Goal: Information Seeking & Learning: Learn about a topic

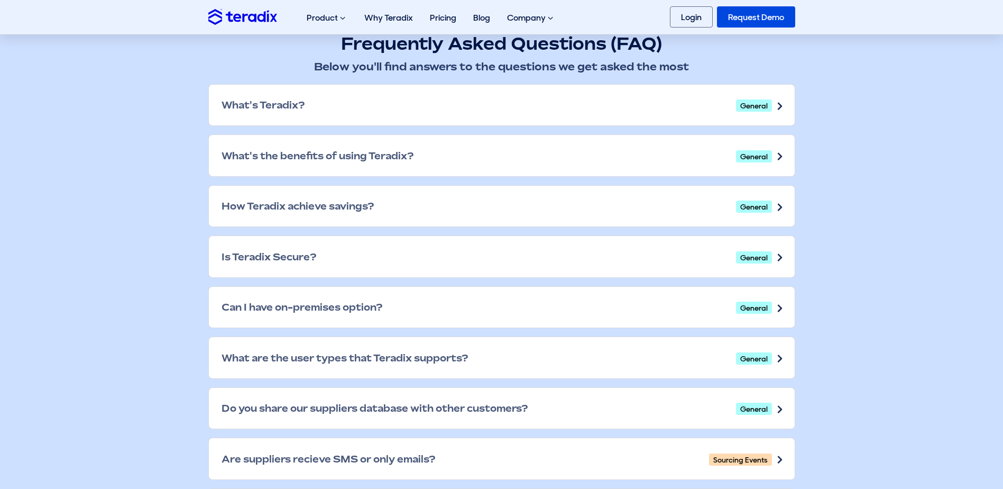
click at [495, 105] on div "What's Teradix? General" at bounding box center [502, 105] width 586 height 41
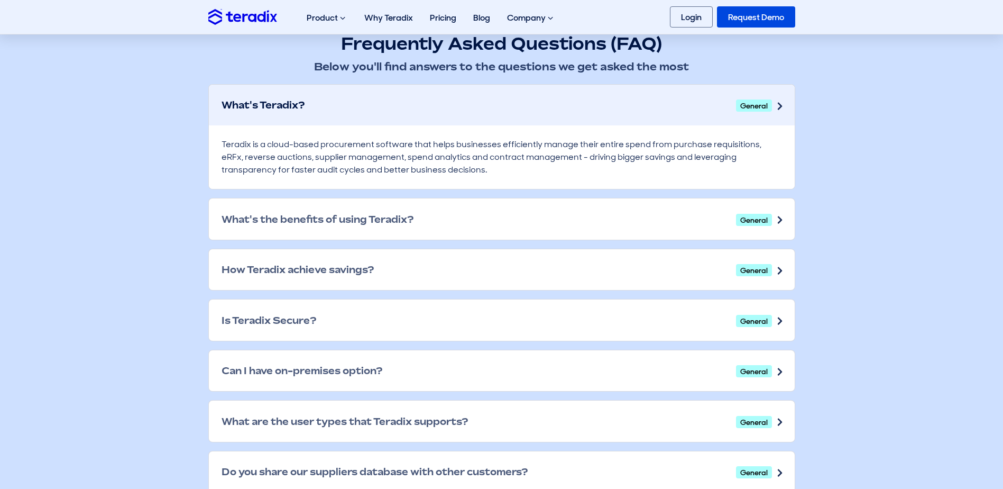
scroll to position [582, 0]
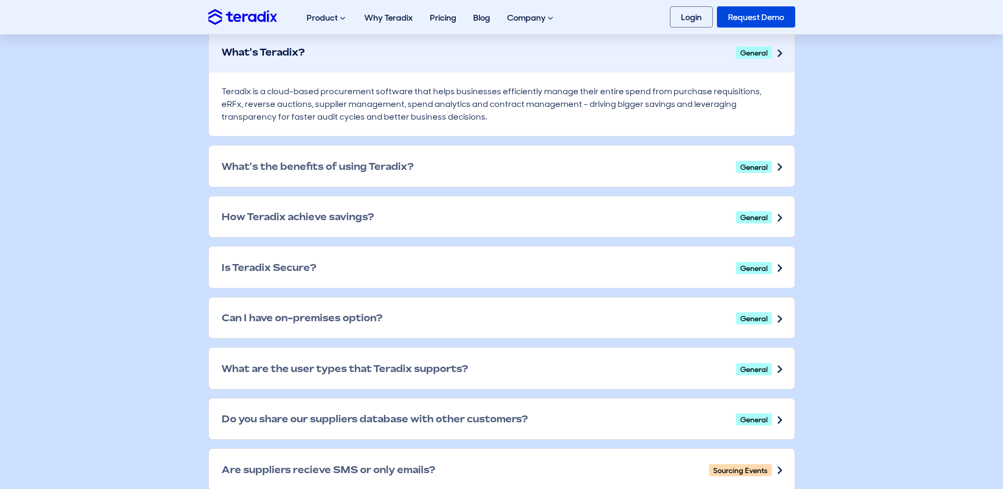
click at [405, 147] on div "What's the benefits of using Teradix? General" at bounding box center [502, 165] width 586 height 41
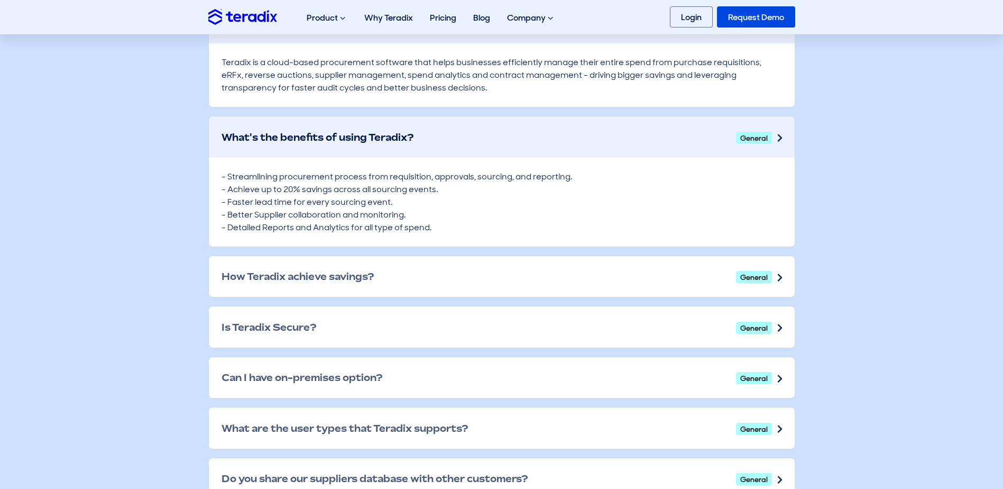
scroll to position [635, 0]
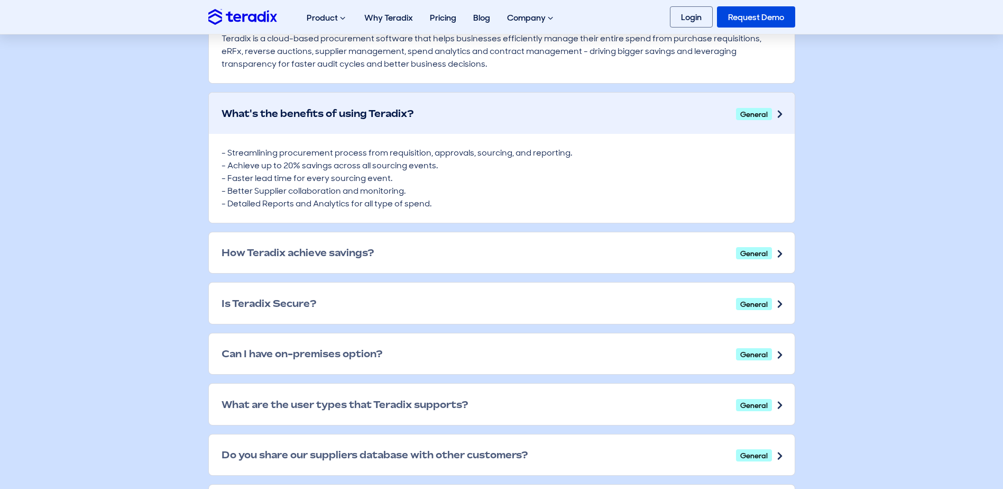
click at [321, 251] on h2 "How Teradix achieve savings?" at bounding box center [298, 252] width 152 height 12
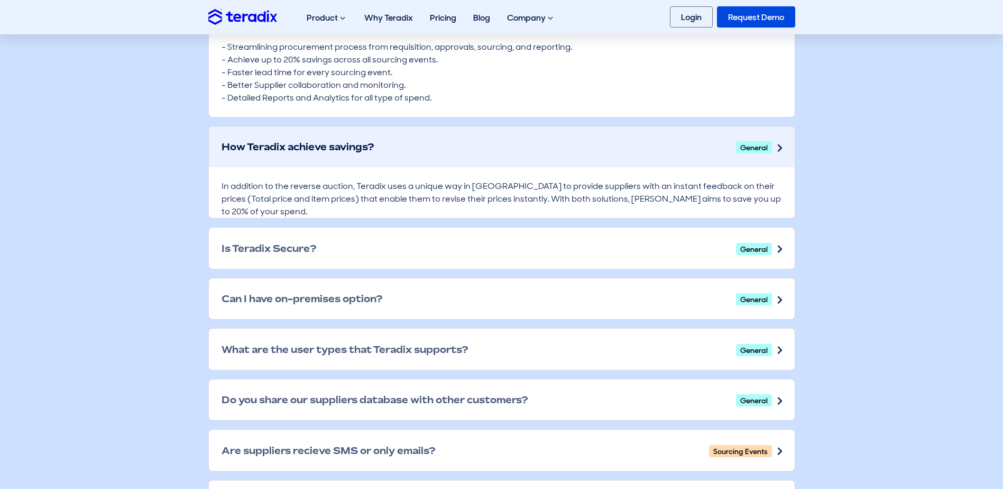
click at [321, 251] on div "Is Teradix Secure? General" at bounding box center [502, 247] width 586 height 41
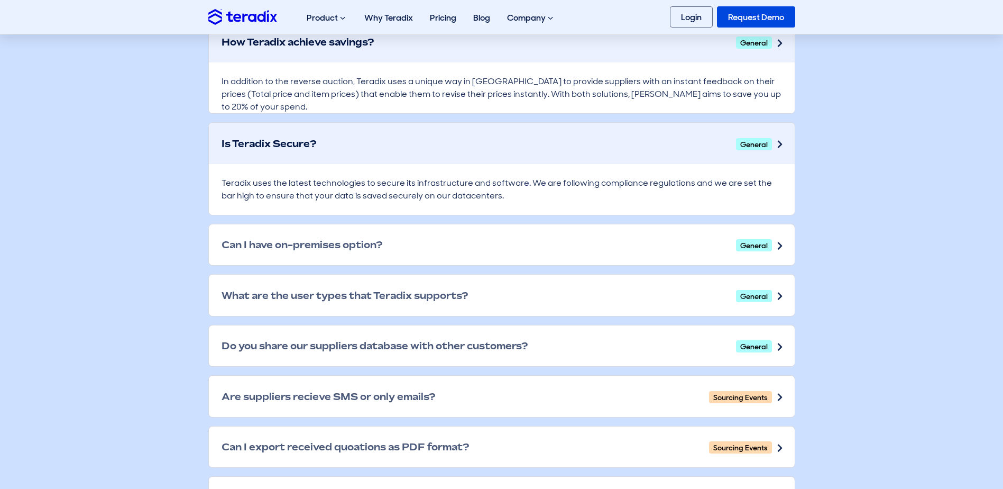
scroll to position [846, 0]
click at [321, 245] on h2 "Can I have on-premises option?" at bounding box center [302, 244] width 161 height 12
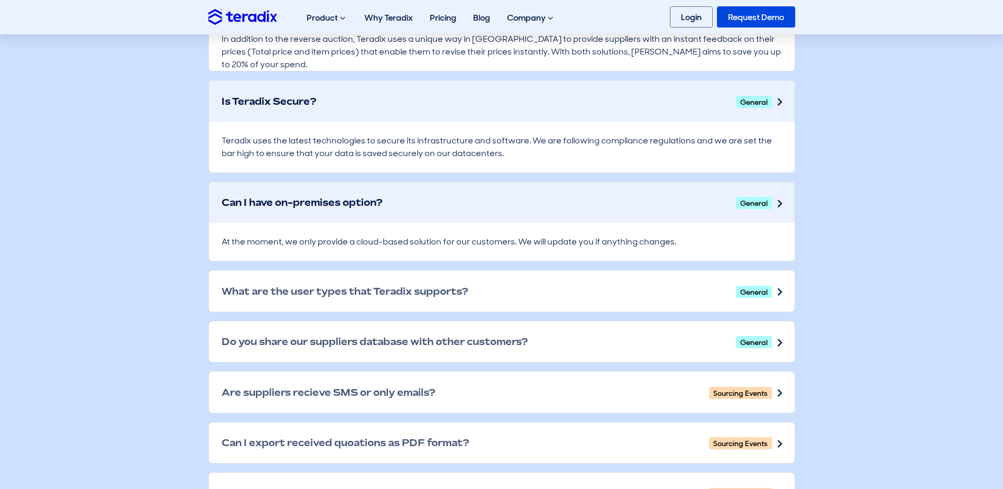
scroll to position [899, 0]
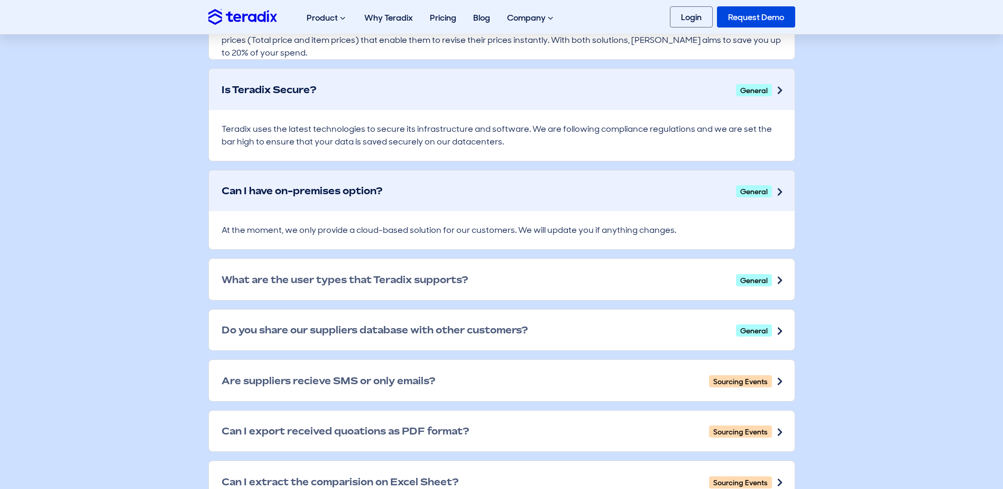
click at [323, 279] on h2 "What are the user types that Teradix supports?" at bounding box center [345, 279] width 246 height 12
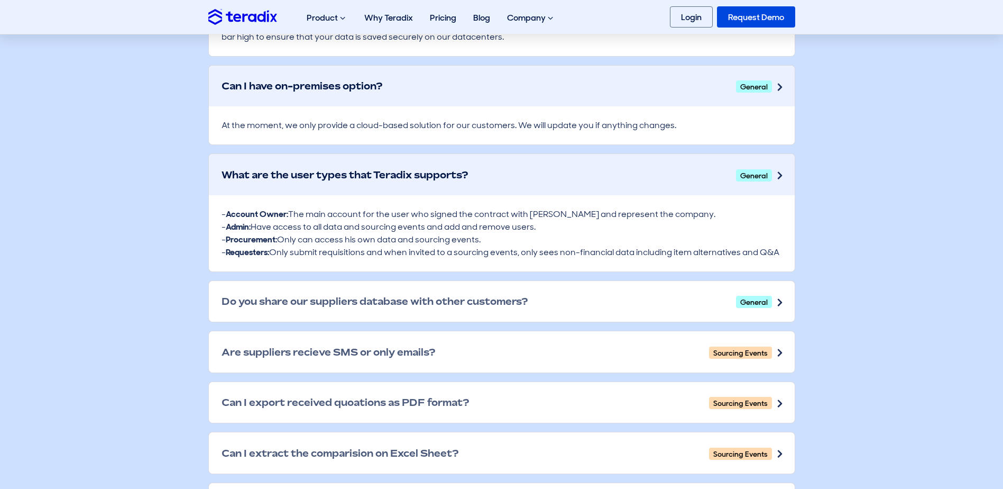
scroll to position [1005, 0]
click at [323, 282] on div "Do you share our suppliers database with other customers? General" at bounding box center [502, 300] width 586 height 41
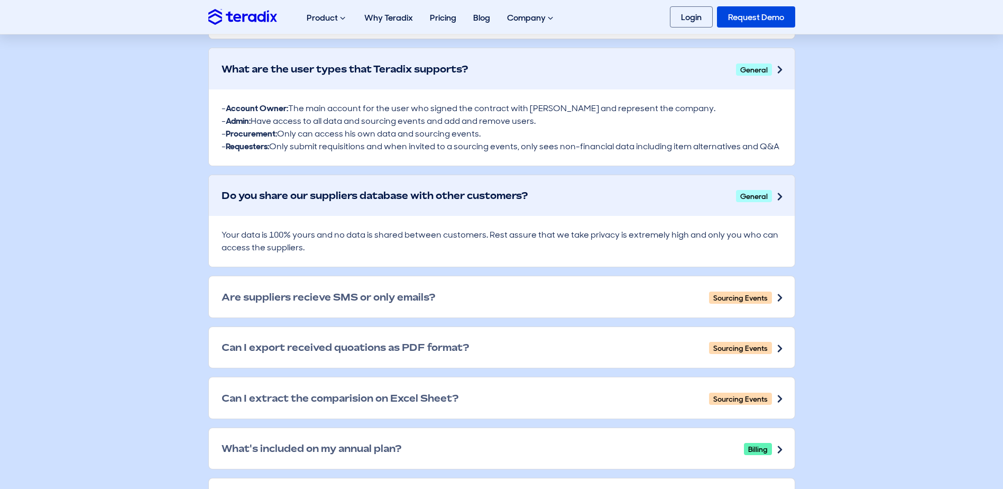
scroll to position [1111, 0]
click at [323, 282] on div "Are suppliers recieve SMS or only emails? Sourcing Events" at bounding box center [502, 295] width 586 height 41
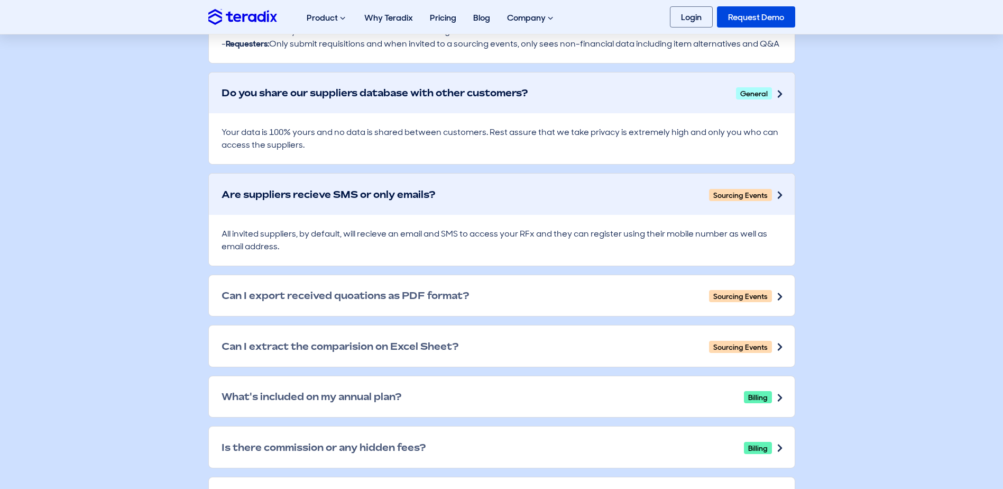
scroll to position [1217, 0]
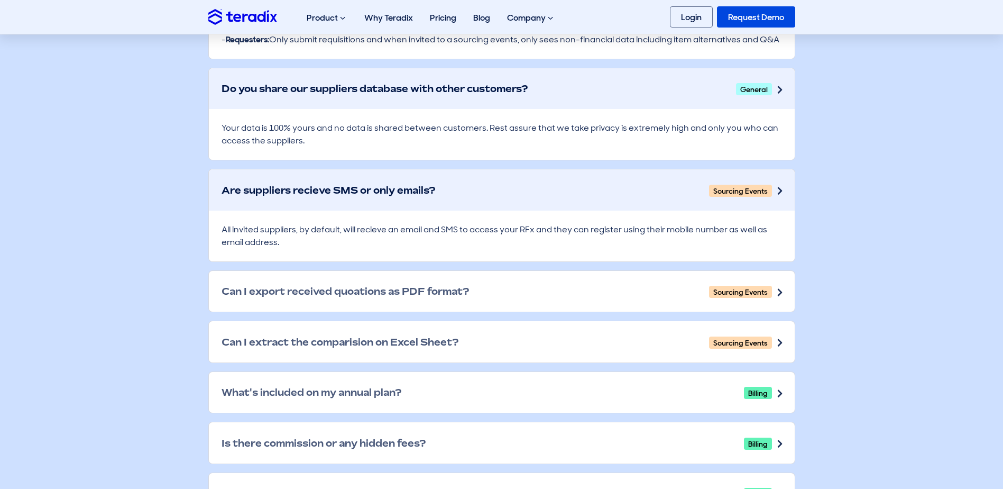
click at [380, 288] on h2 "Can I export received quoations as PDF format?" at bounding box center [346, 291] width 248 height 12
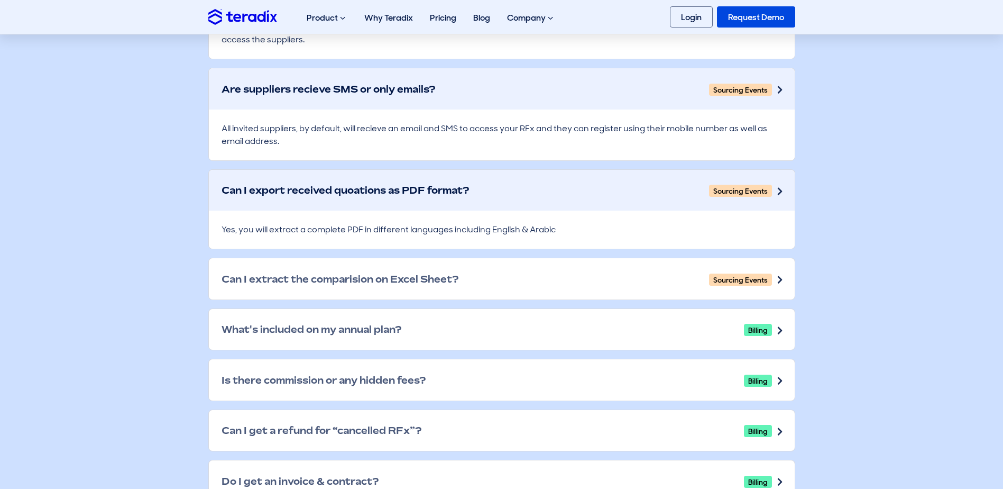
scroll to position [1322, 0]
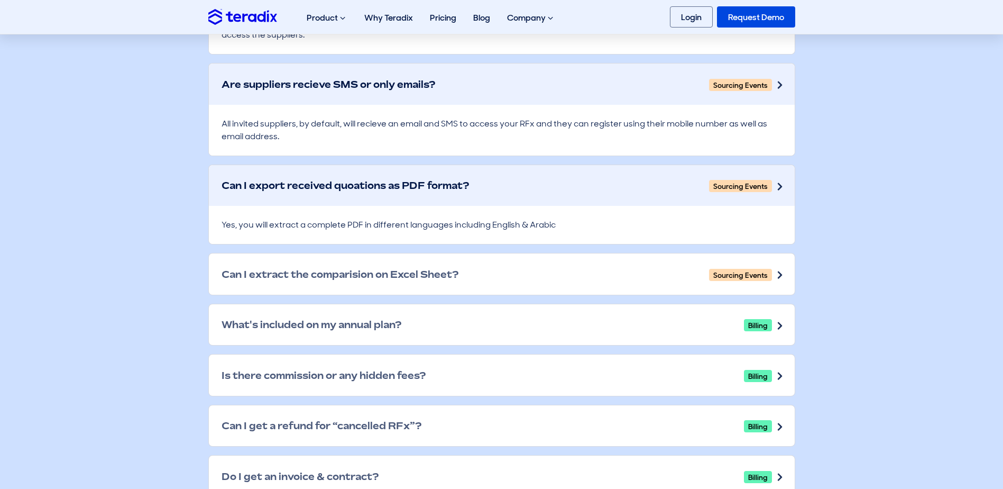
click at [360, 268] on h2 "Can I extract the comparision on Excel Sheet?" at bounding box center [340, 274] width 237 height 12
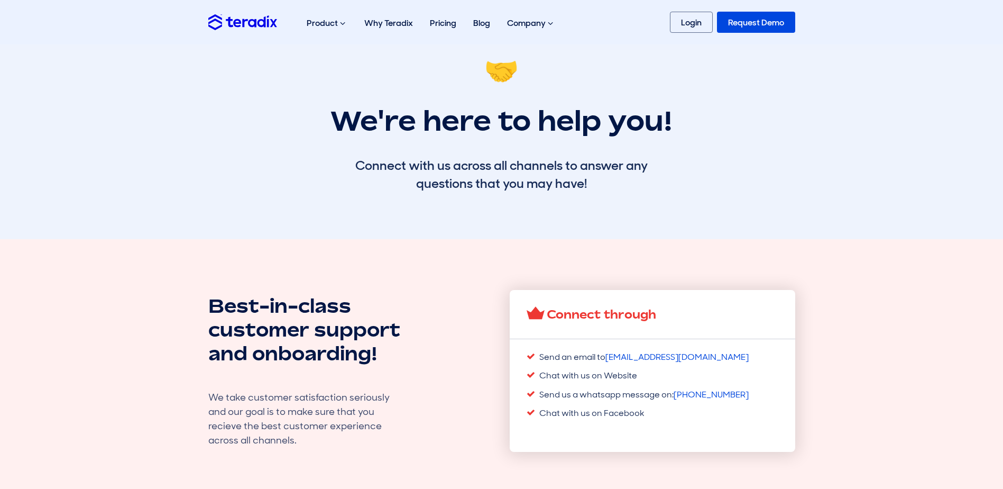
scroll to position [0, 0]
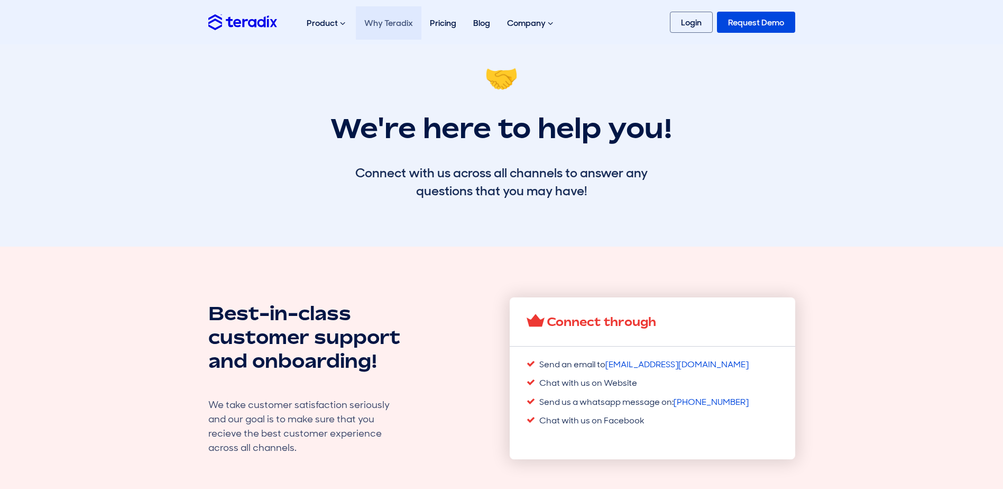
click at [381, 22] on link "Why Teradix" at bounding box center [389, 22] width 66 height 33
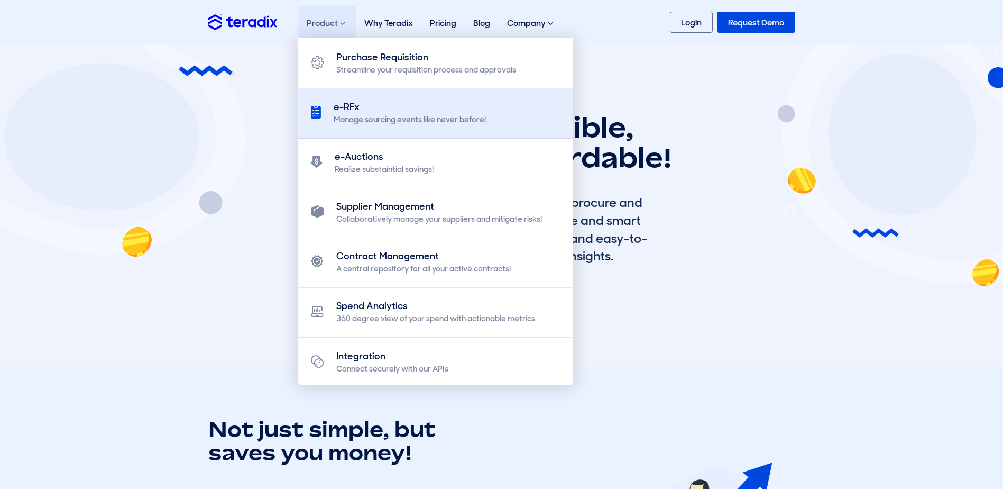
click at [352, 109] on div "e-RFx" at bounding box center [410, 107] width 152 height 14
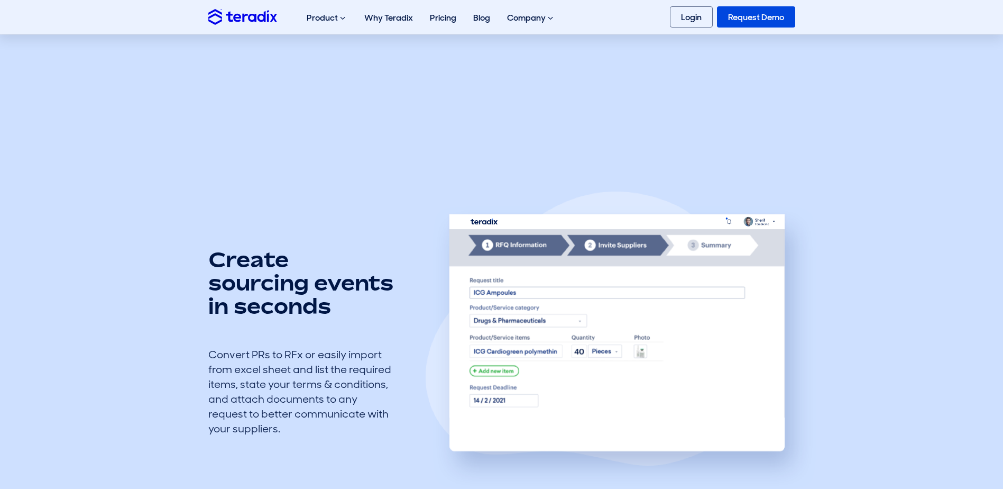
scroll to position [665, 0]
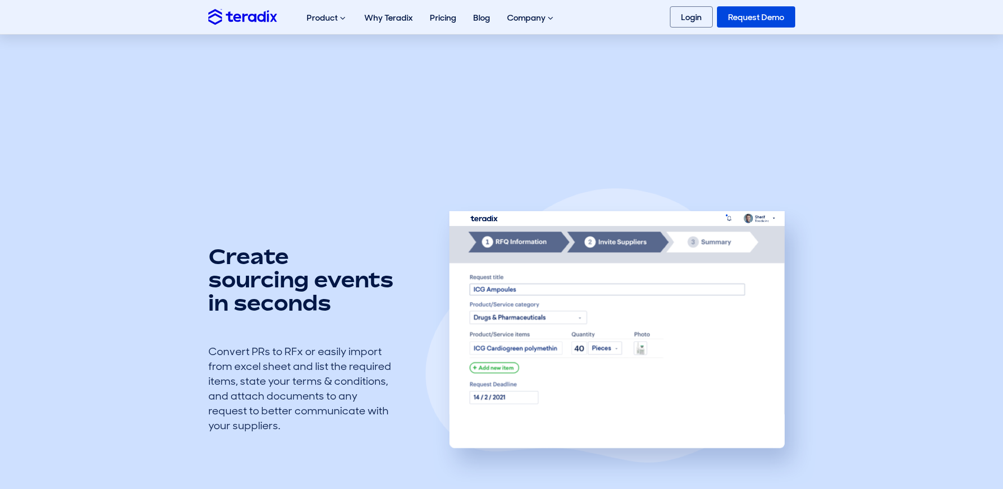
drag, startPoint x: 829, startPoint y: 270, endPoint x: 826, endPoint y: 302, distance: 31.9
click at [826, 302] on section "Create sourcing events in seconds Convert PRs to RFx or easily import from exce…" at bounding box center [501, 338] width 1003 height 377
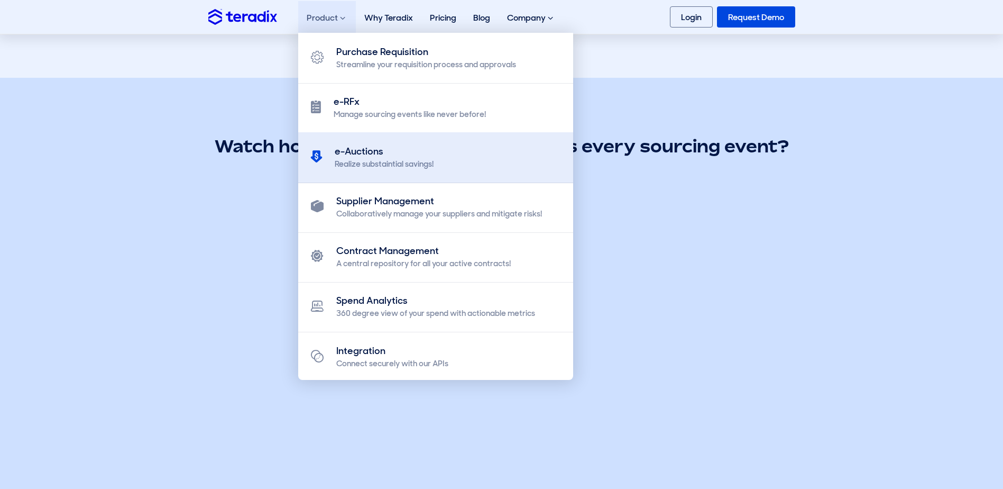
scroll to position [263, 0]
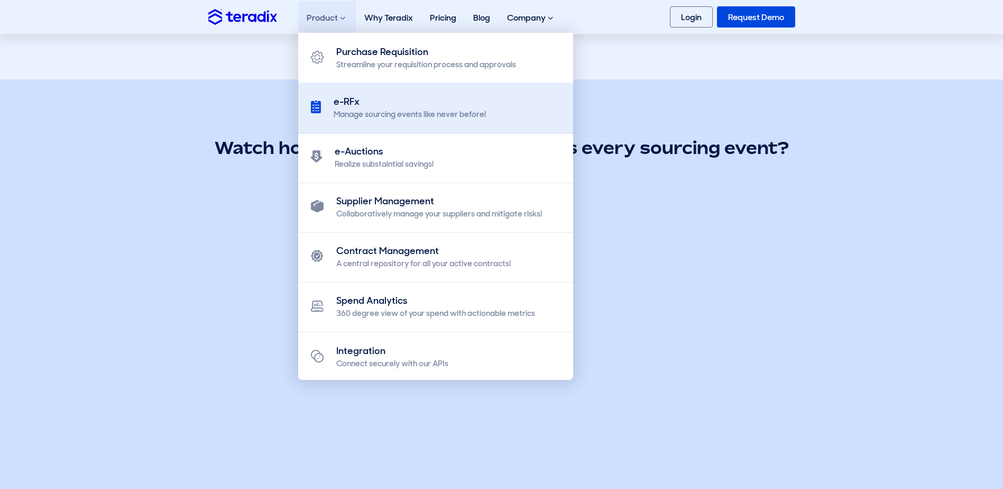
click at [446, 127] on link "e-RFx Manage sourcing events like never before!" at bounding box center [435, 108] width 275 height 51
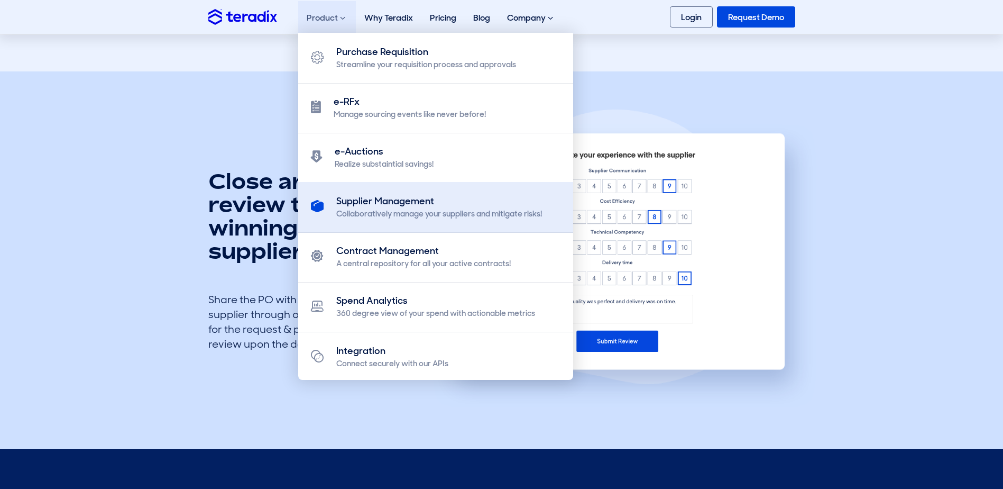
scroll to position [2275, 0]
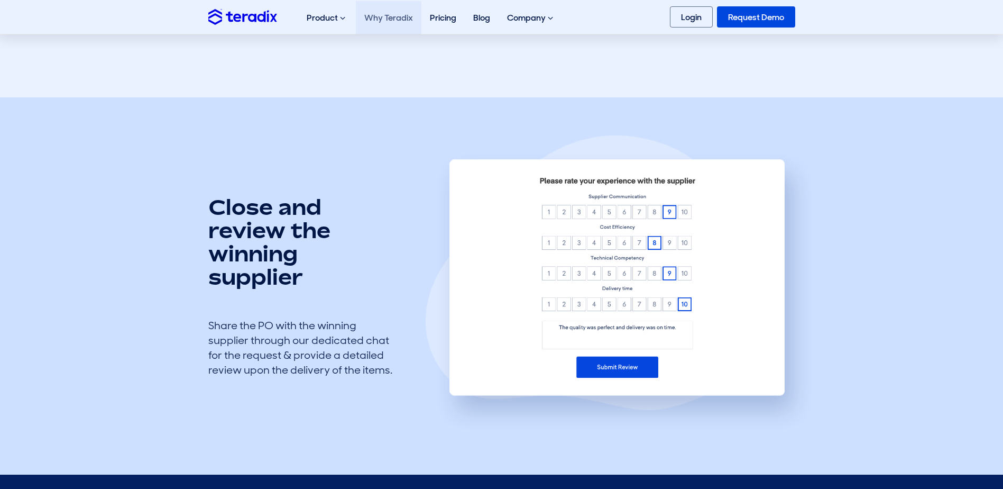
click at [375, 17] on link "Why Teradix" at bounding box center [389, 17] width 66 height 33
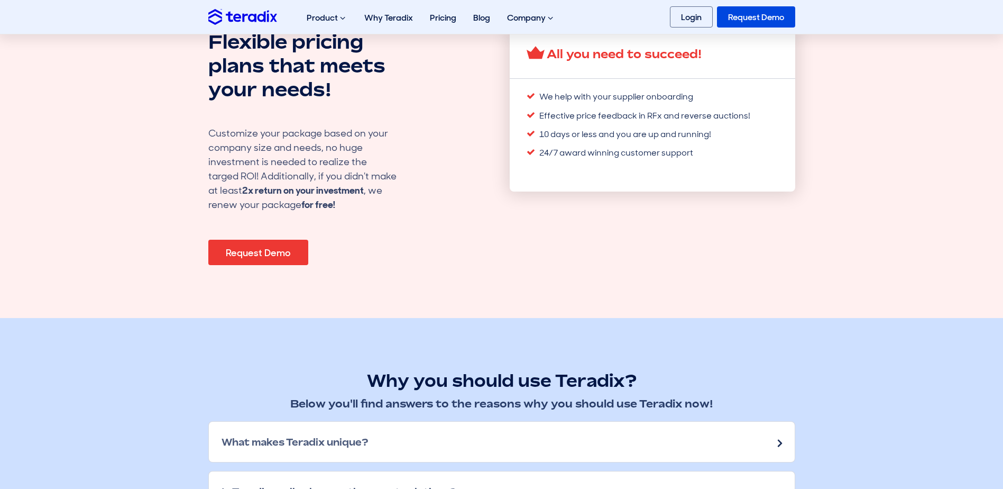
scroll to position [1217, 0]
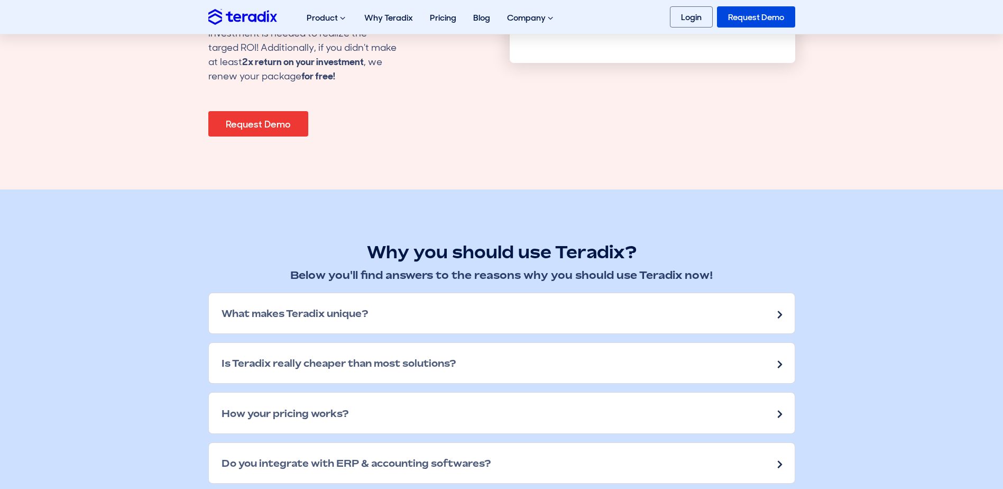
click at [410, 312] on div "What makes Teradix unique?" at bounding box center [502, 313] width 586 height 40
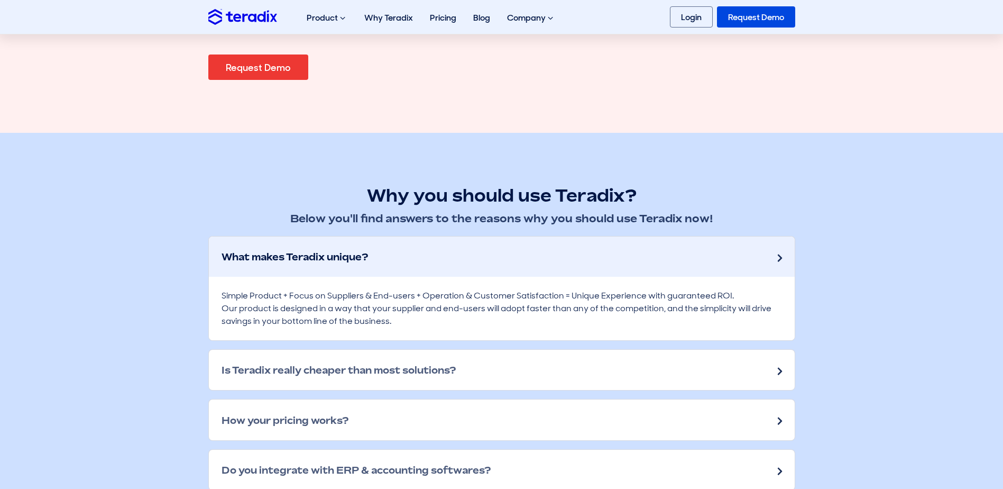
scroll to position [1322, 0]
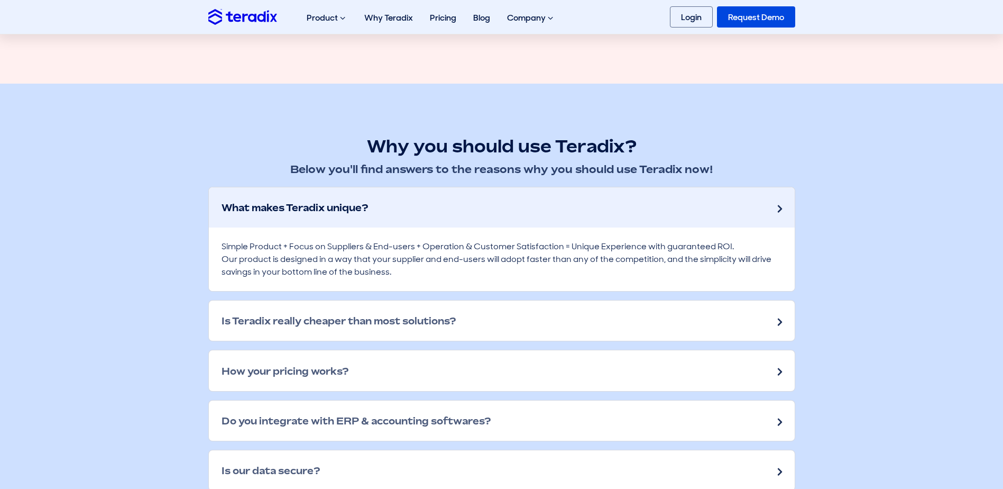
click at [410, 312] on div "Is Teradix really cheaper than most solutions?" at bounding box center [502, 320] width 586 height 40
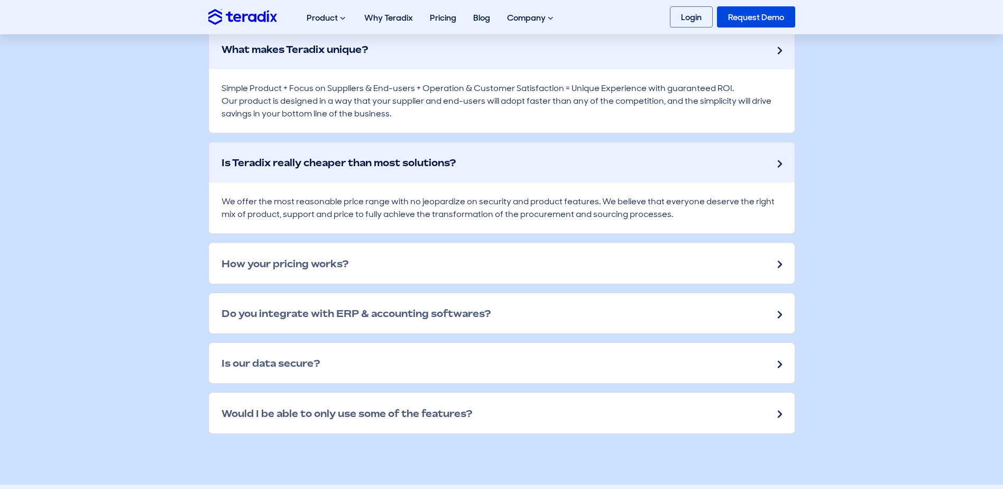
scroll to position [1481, 0]
click at [382, 253] on div "How your pricing works?" at bounding box center [502, 262] width 586 height 40
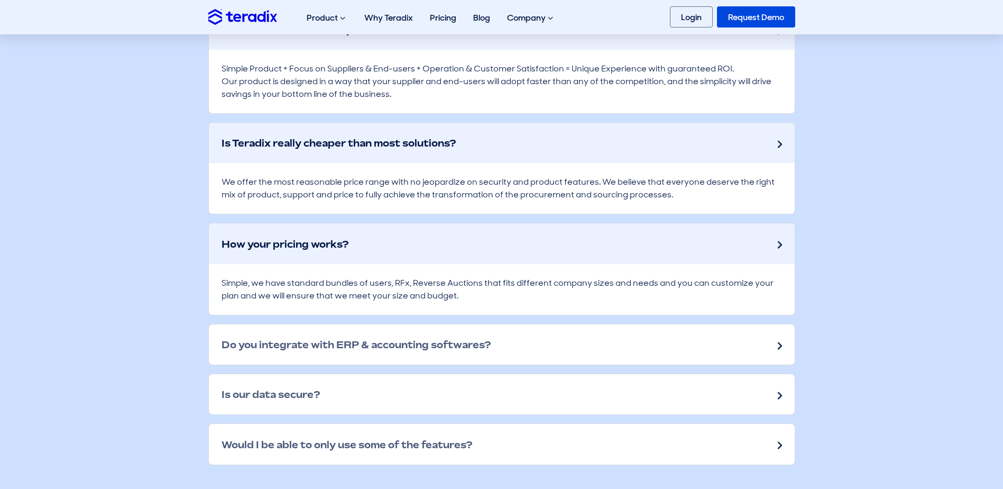
scroll to position [1534, 0]
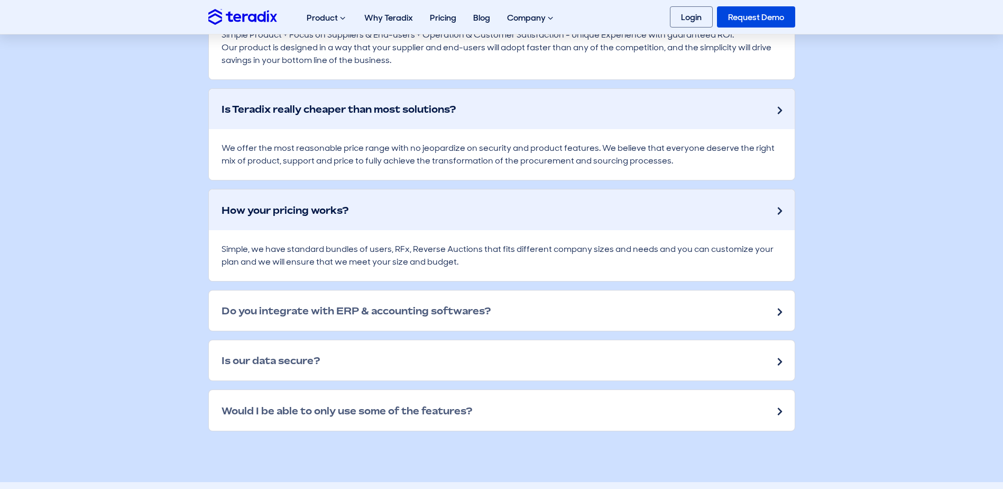
click at [396, 307] on h2 "Do you integrate with ERP & accounting softwares?" at bounding box center [356, 311] width 269 height 12
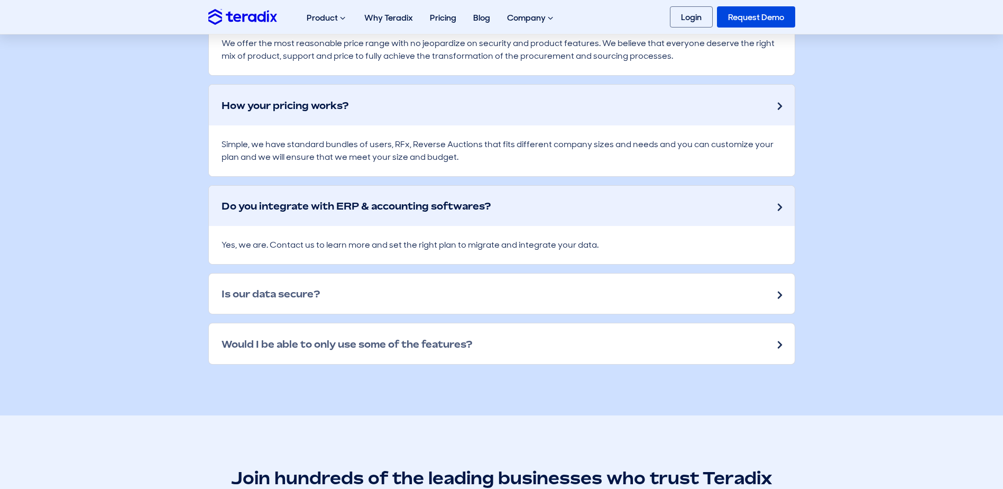
scroll to position [1640, 0]
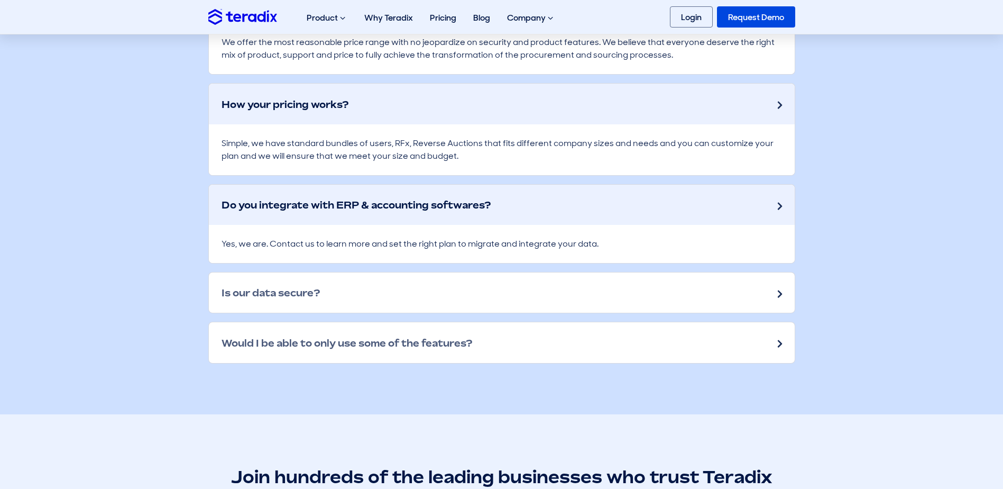
click at [390, 285] on div "Is our data secure?" at bounding box center [502, 292] width 586 height 40
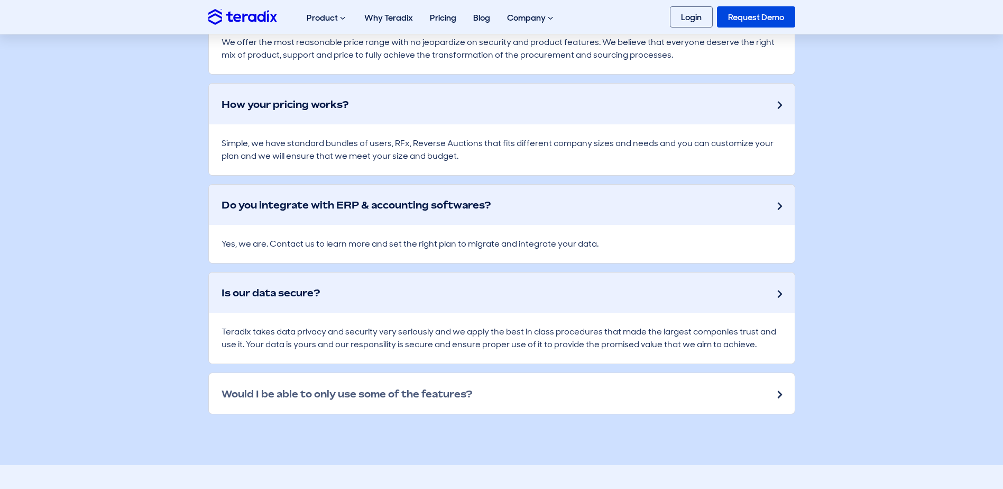
scroll to position [1746, 0]
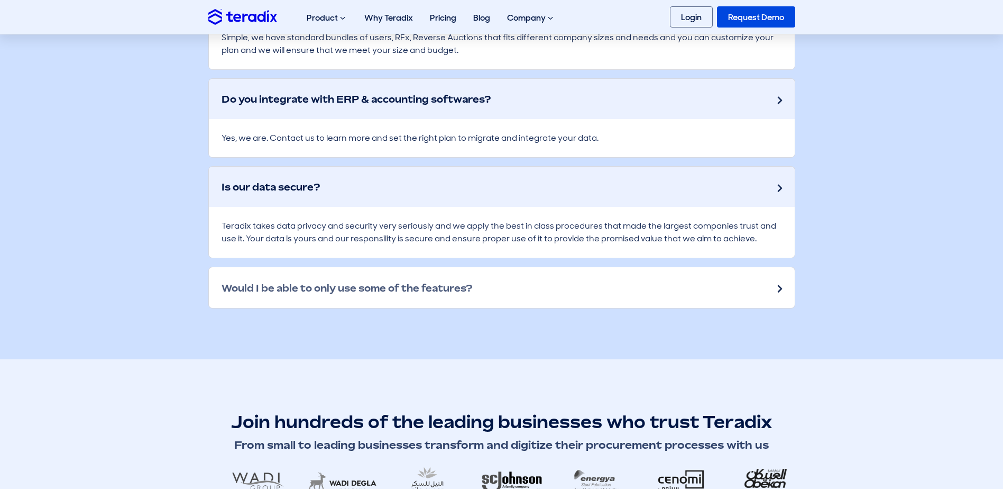
click at [390, 285] on h2 "Would I be able to only use some of the features?" at bounding box center [347, 288] width 251 height 12
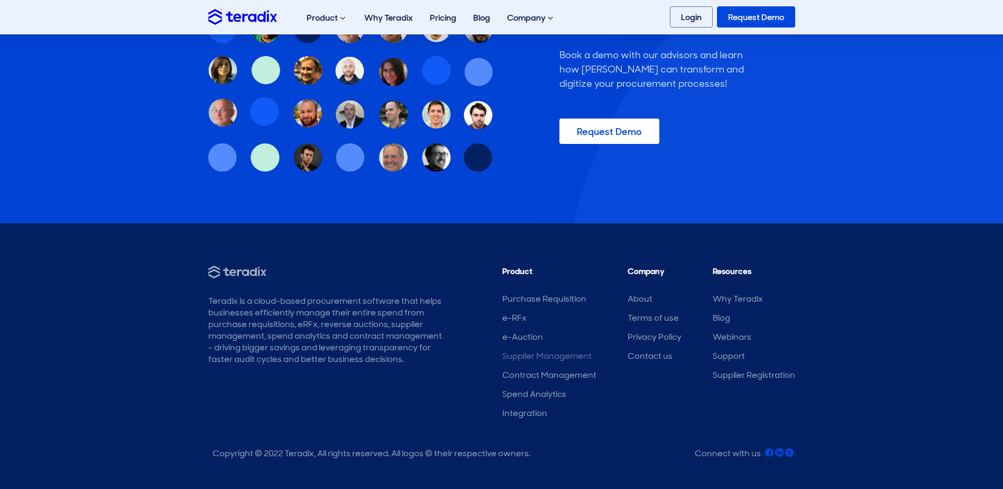
scroll to position [2429, 0]
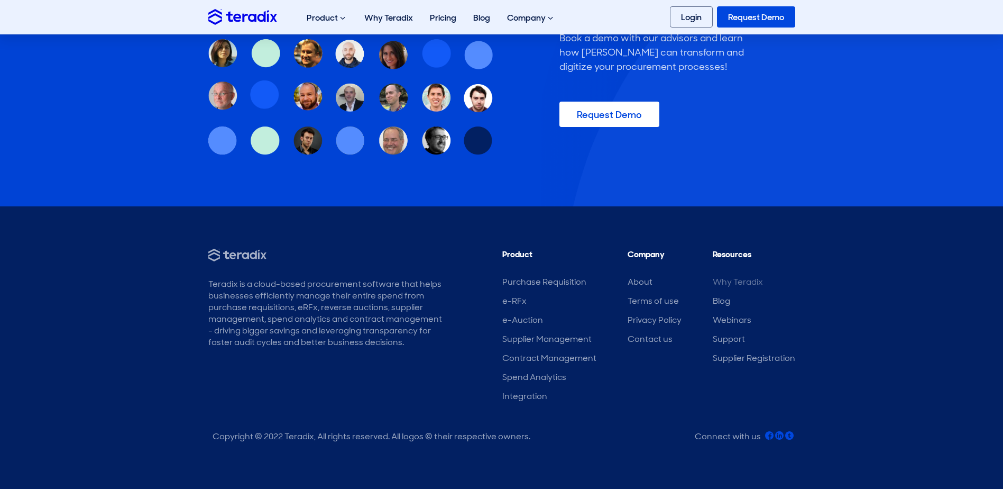
click at [730, 285] on link "Why Teradix" at bounding box center [738, 281] width 50 height 11
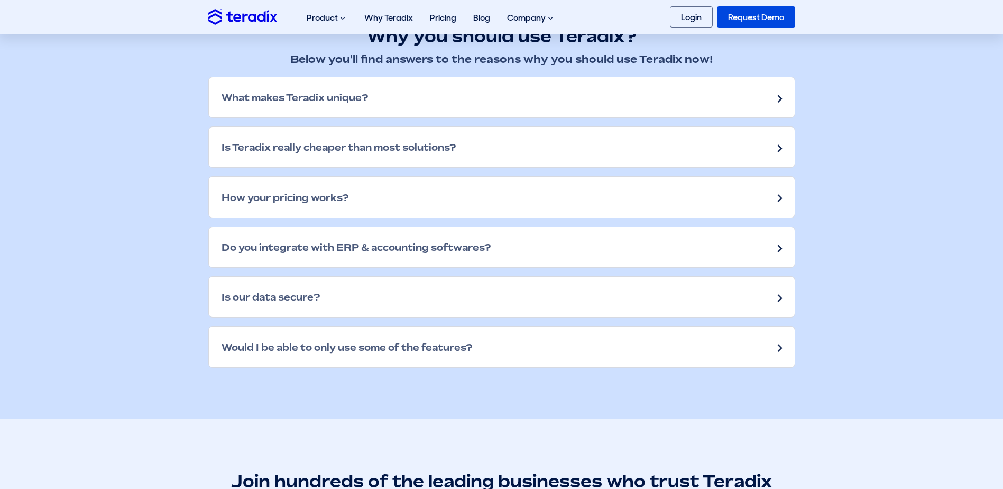
scroll to position [1428, 0]
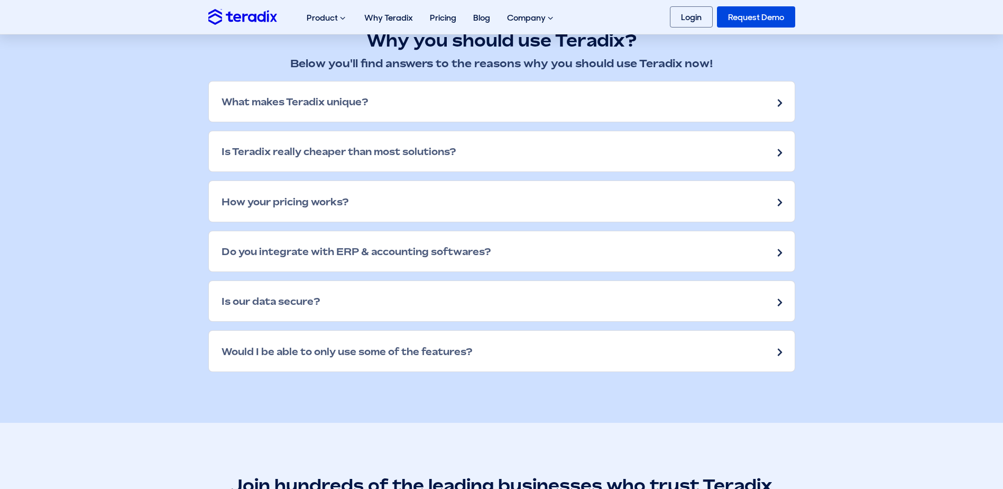
drag, startPoint x: 380, startPoint y: 121, endPoint x: 368, endPoint y: 93, distance: 30.6
click at [368, 93] on div "What makes Teradix unique?" at bounding box center [502, 101] width 586 height 40
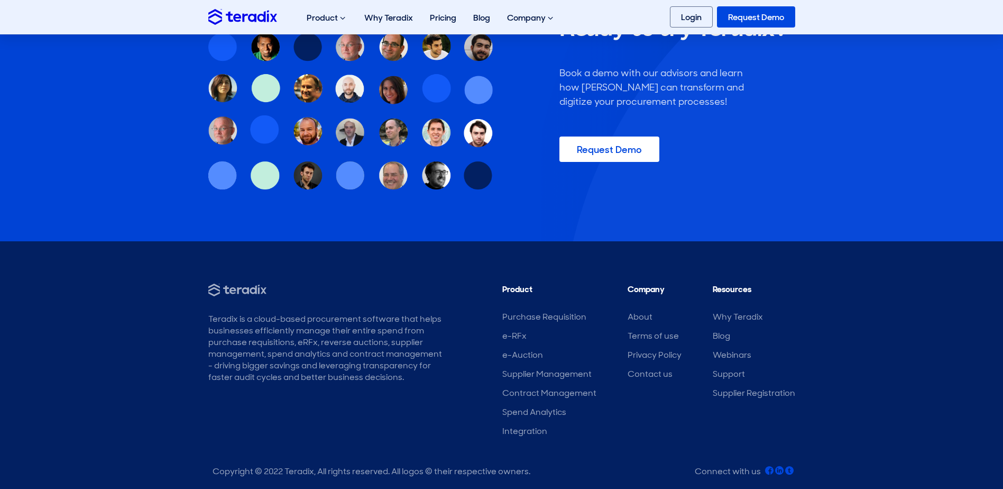
scroll to position [2200, 0]
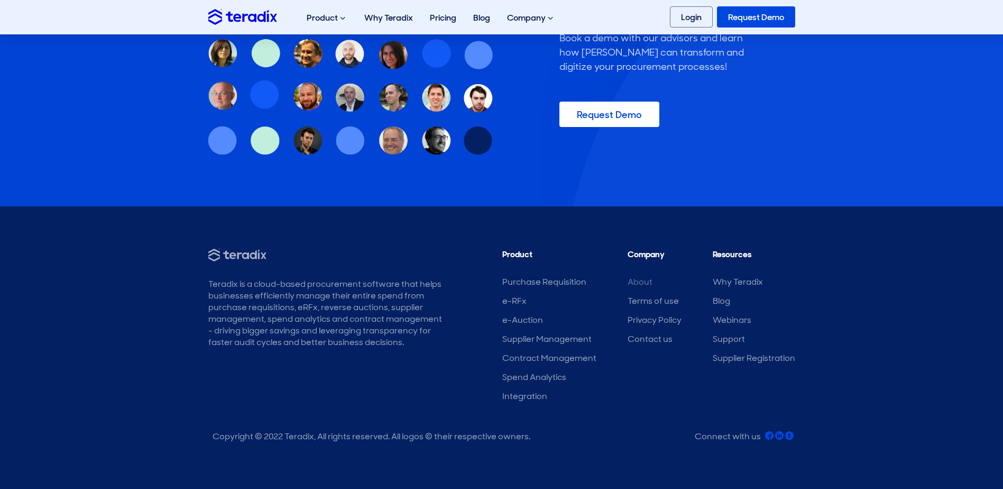
click at [642, 281] on link "About" at bounding box center [640, 281] width 25 height 11
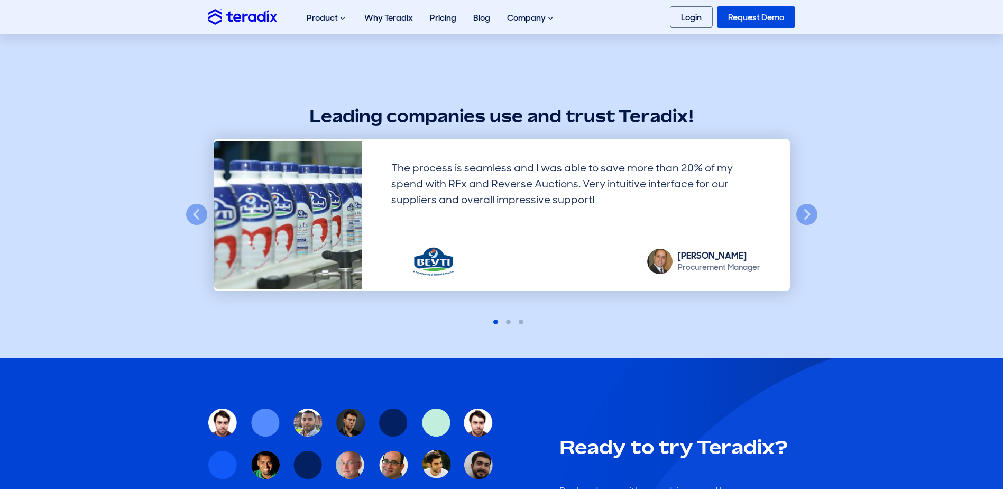
scroll to position [793, 0]
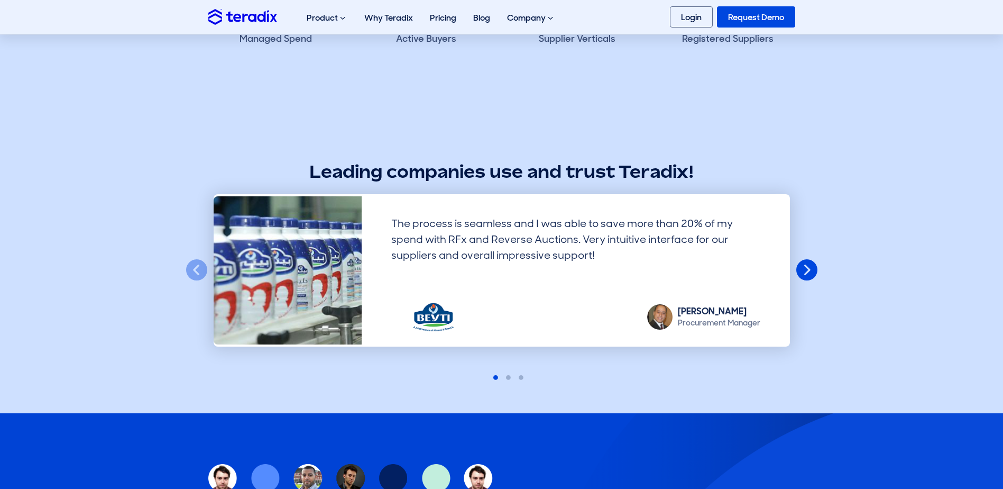
click at [808, 263] on button "Next" at bounding box center [807, 270] width 23 height 23
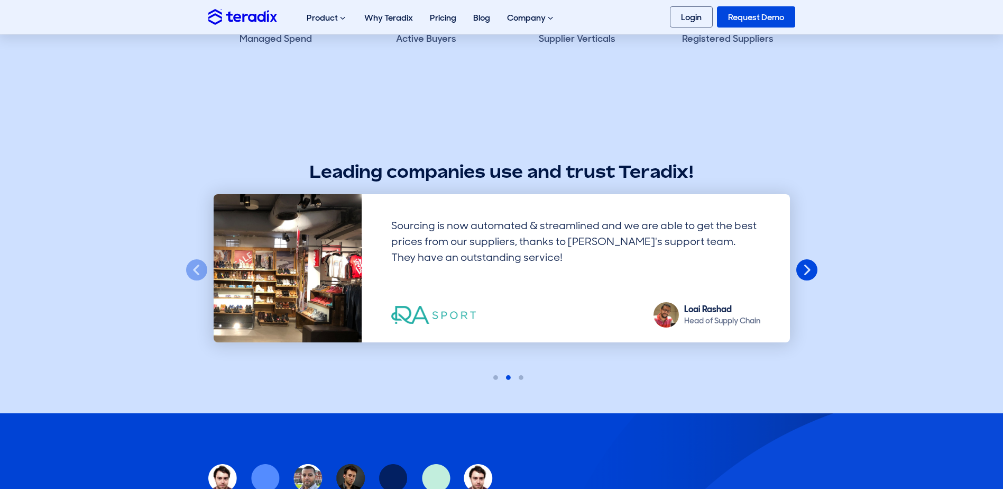
click at [808, 263] on button "Next" at bounding box center [807, 270] width 23 height 23
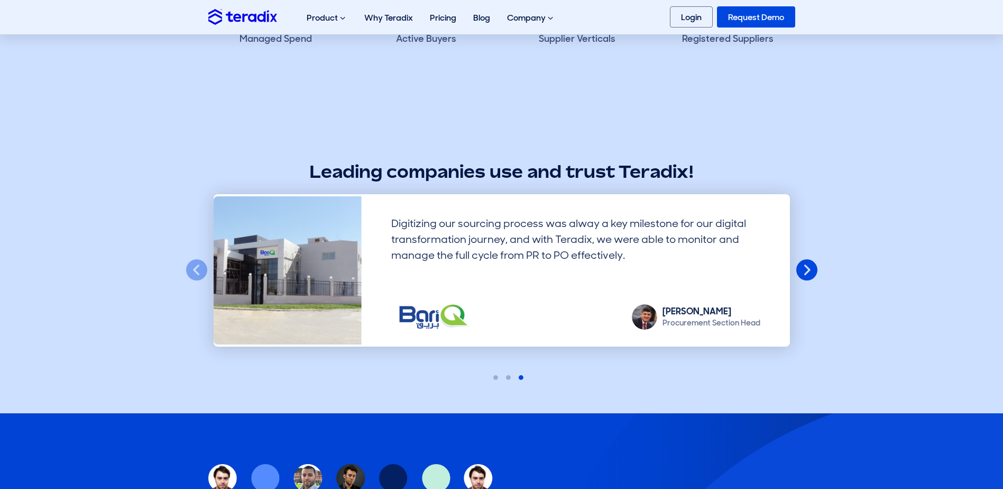
click at [808, 263] on button "Next" at bounding box center [807, 270] width 23 height 23
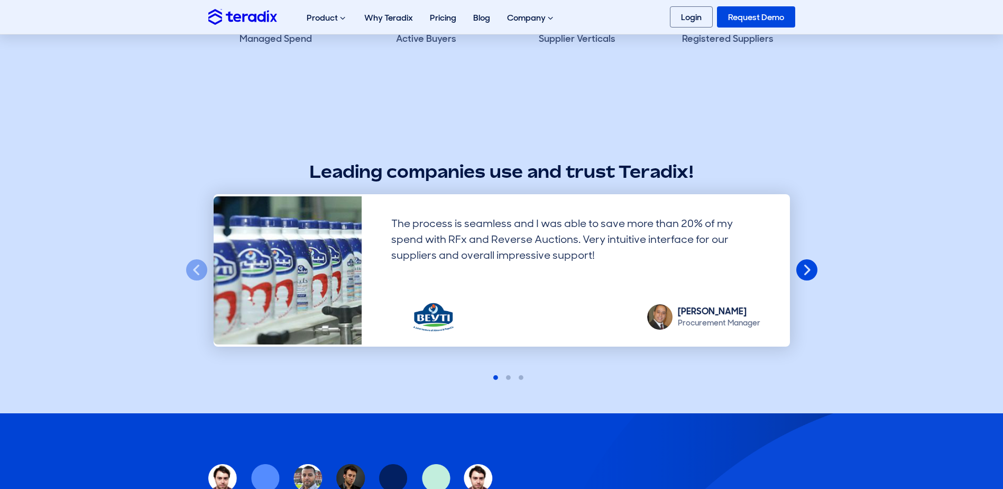
click at [808, 263] on button "Next" at bounding box center [807, 270] width 23 height 23
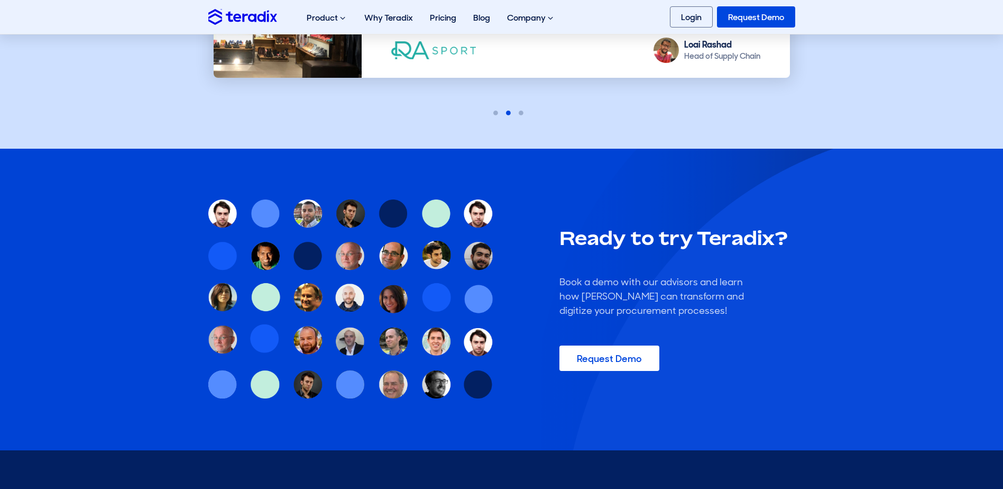
scroll to position [899, 0]
